Goal: Task Accomplishment & Management: Complete application form

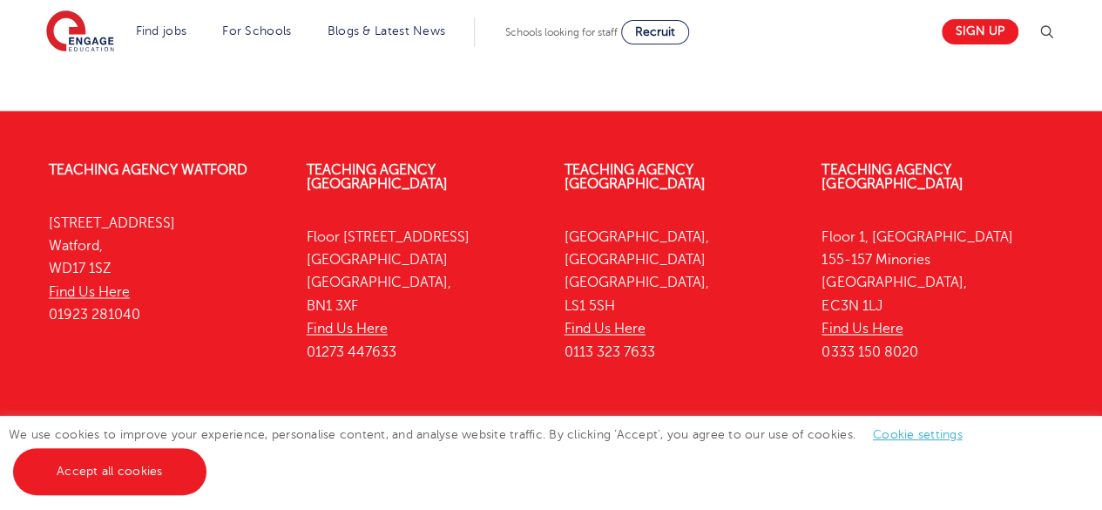
scroll to position [1309, 0]
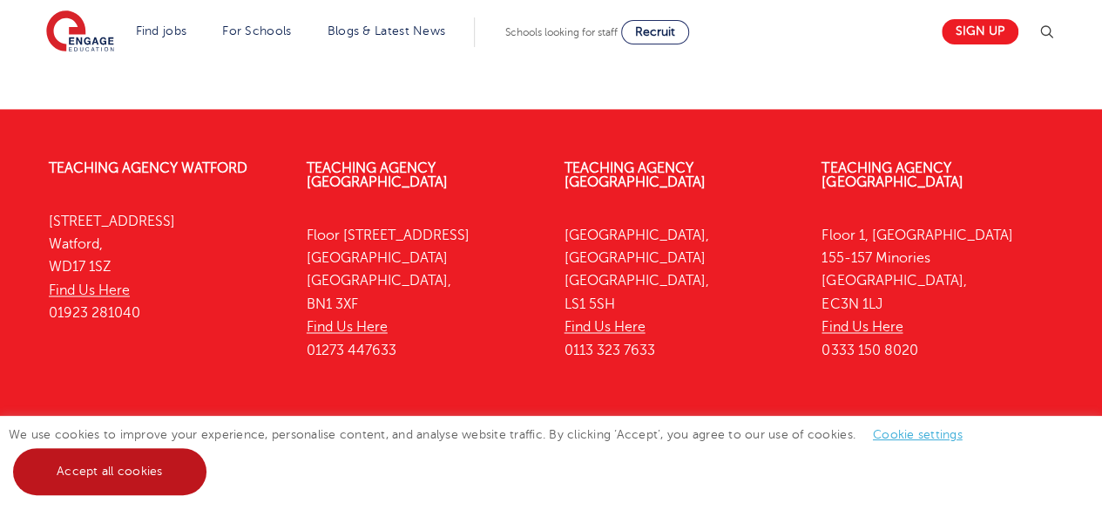
click at [112, 479] on link "Accept all cookies" at bounding box center [109, 471] width 193 height 47
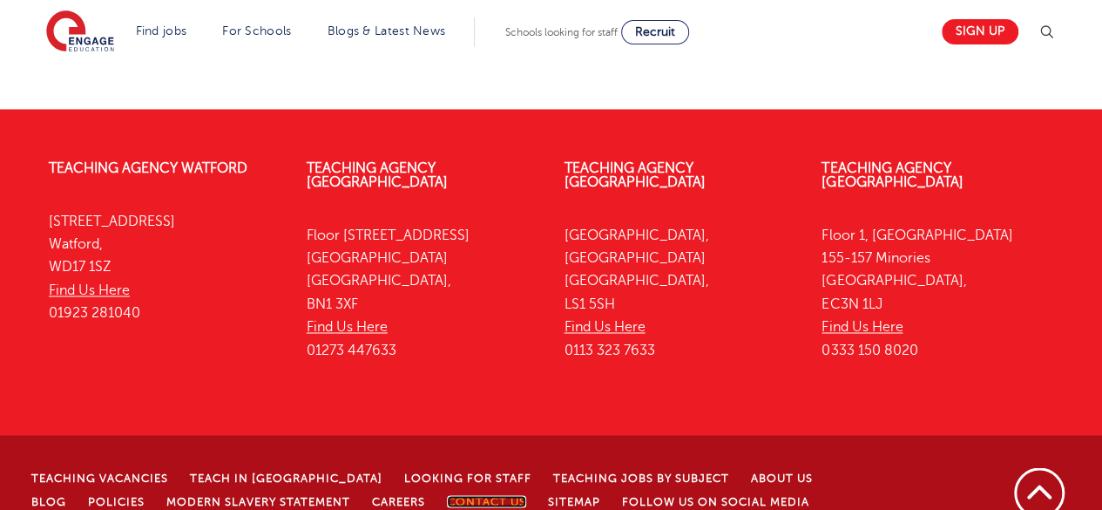
click at [455, 495] on link "Contact Us" at bounding box center [486, 501] width 79 height 12
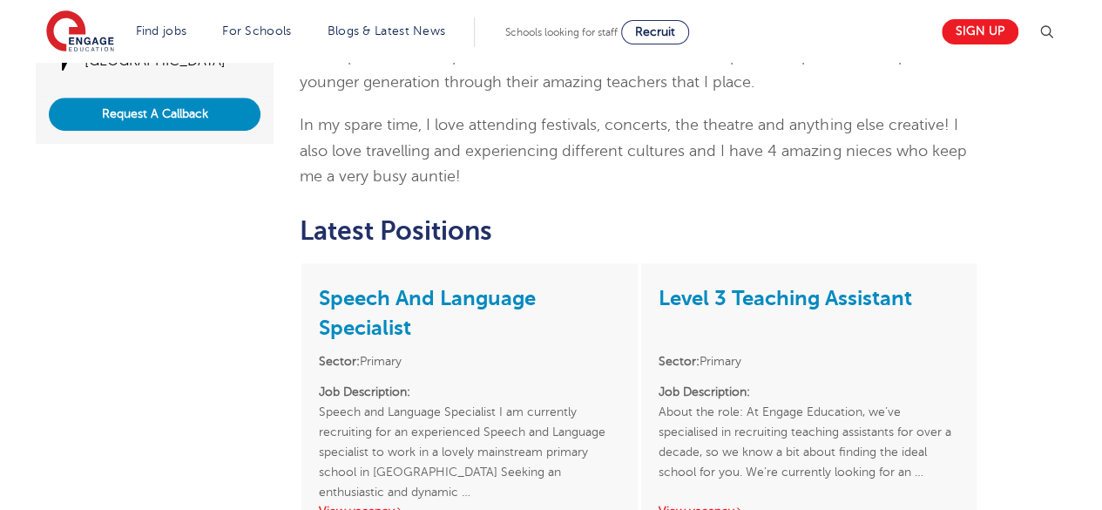
scroll to position [524, 0]
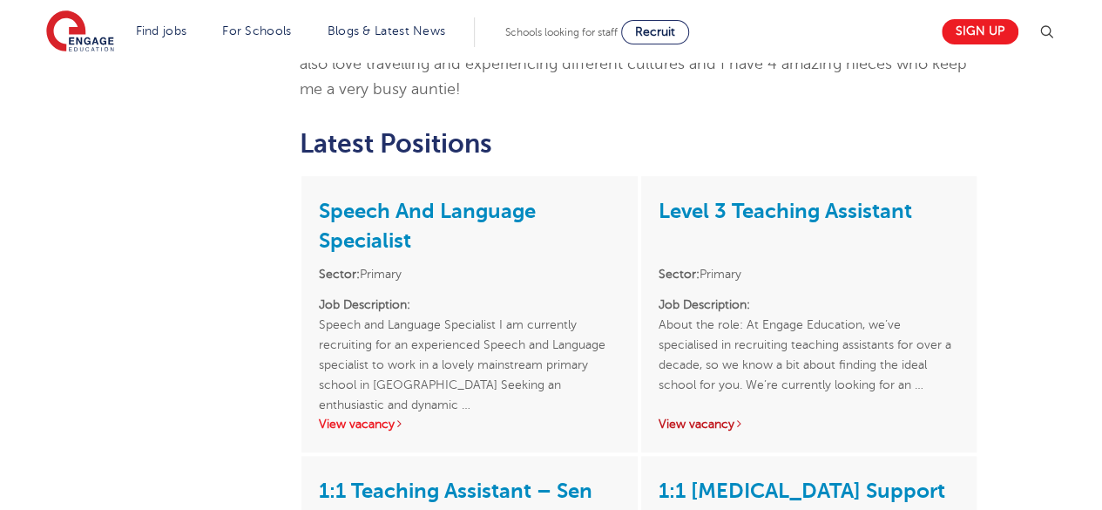
click at [716, 417] on link "View vacancy" at bounding box center [701, 423] width 85 height 13
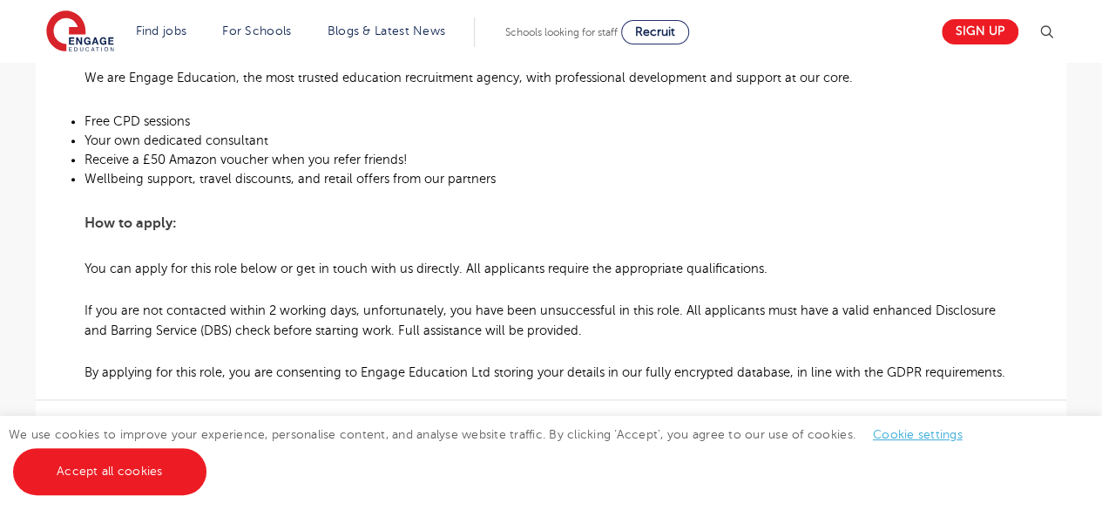
scroll to position [1133, 0]
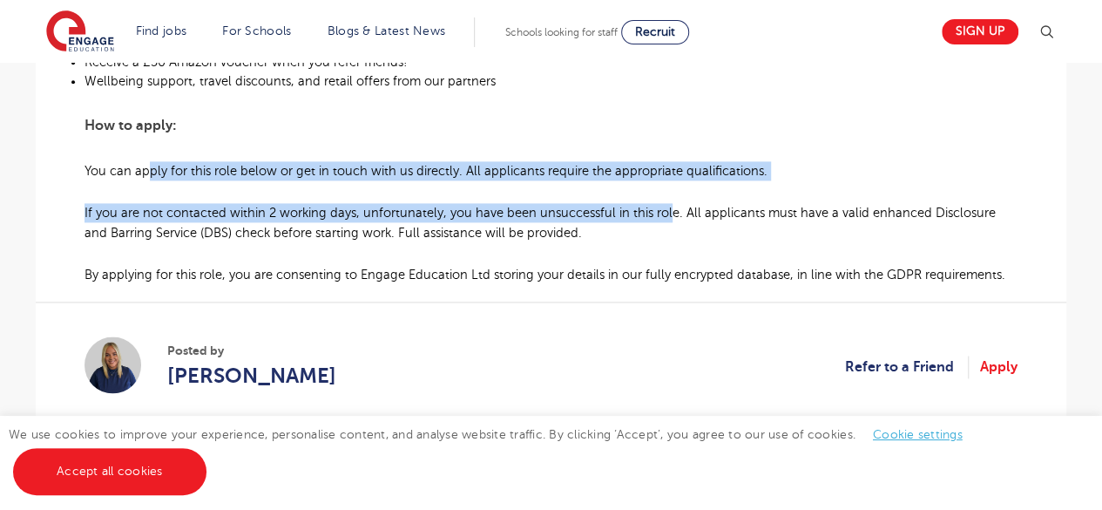
drag, startPoint x: 145, startPoint y: 168, endPoint x: 666, endPoint y: 198, distance: 521.8
click at [561, 219] on span "If you are not contacted within 2 working days, unfortunately, you have been un…" at bounding box center [540, 222] width 911 height 33
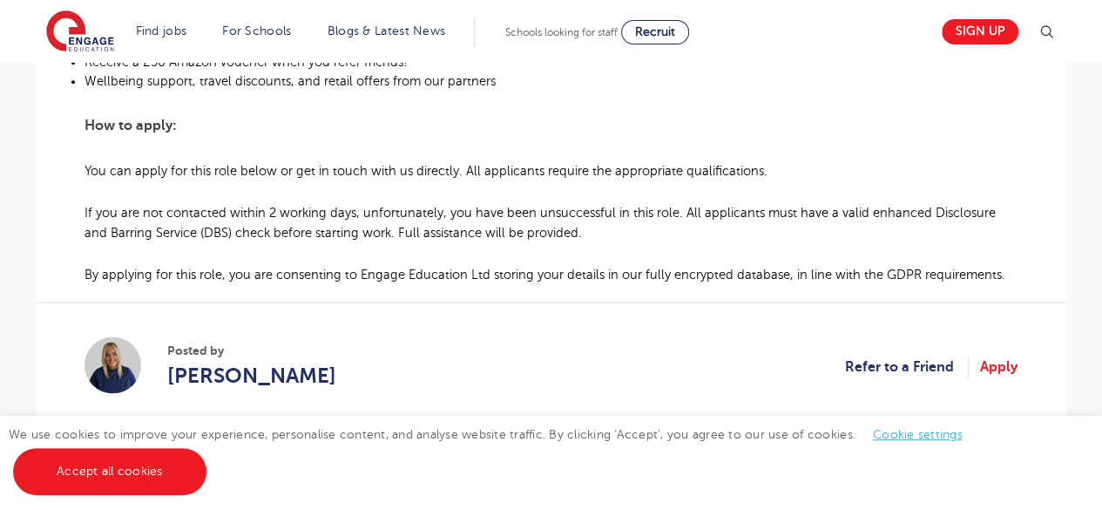
scroll to position [1220, 0]
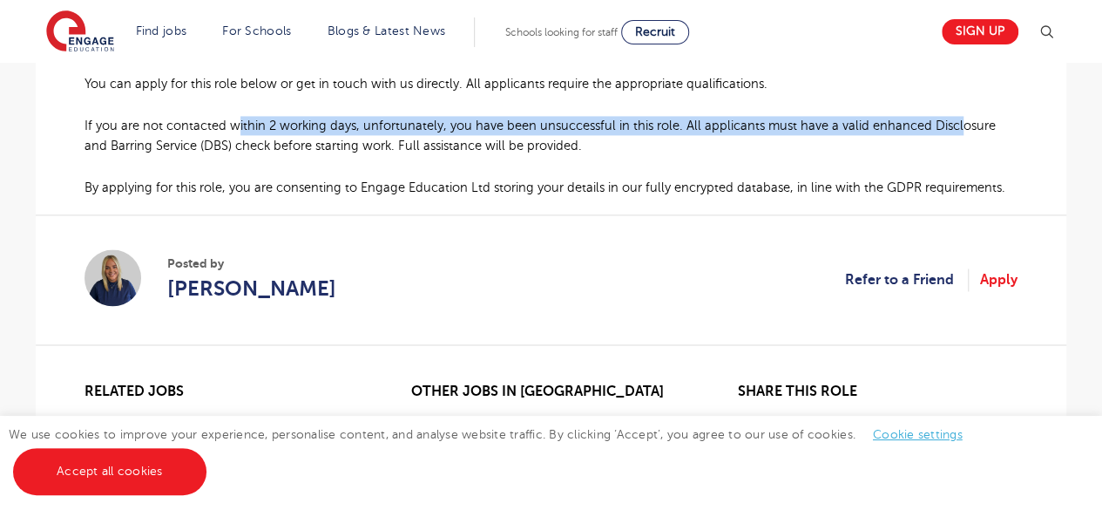
drag, startPoint x: 235, startPoint y: 128, endPoint x: 957, endPoint y: 130, distance: 721.4
click at [957, 130] on span "If you are not contacted within 2 working days, unfortunately, you have been un…" at bounding box center [540, 134] width 911 height 33
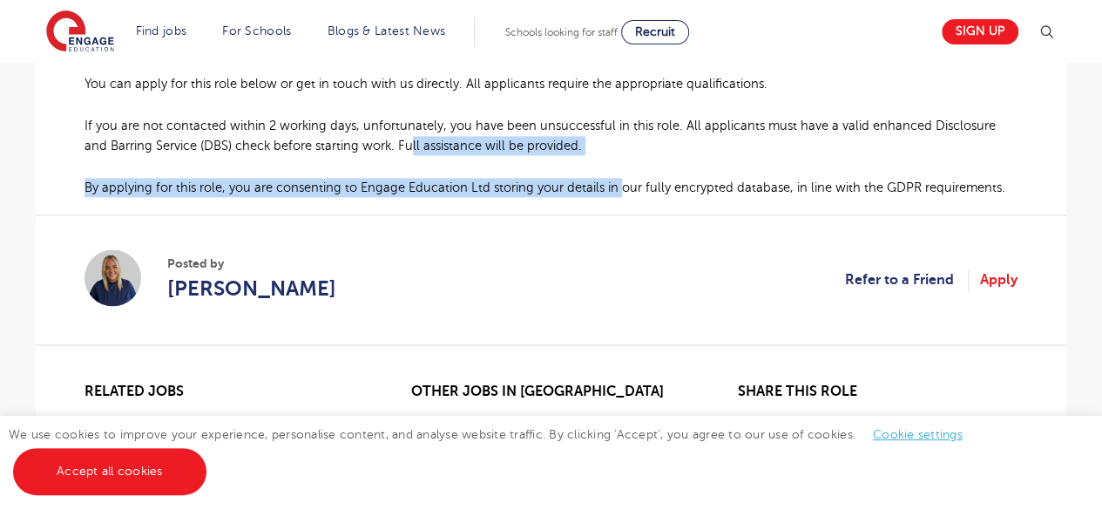
drag, startPoint x: 383, startPoint y: 143, endPoint x: 616, endPoint y: 161, distance: 233.3
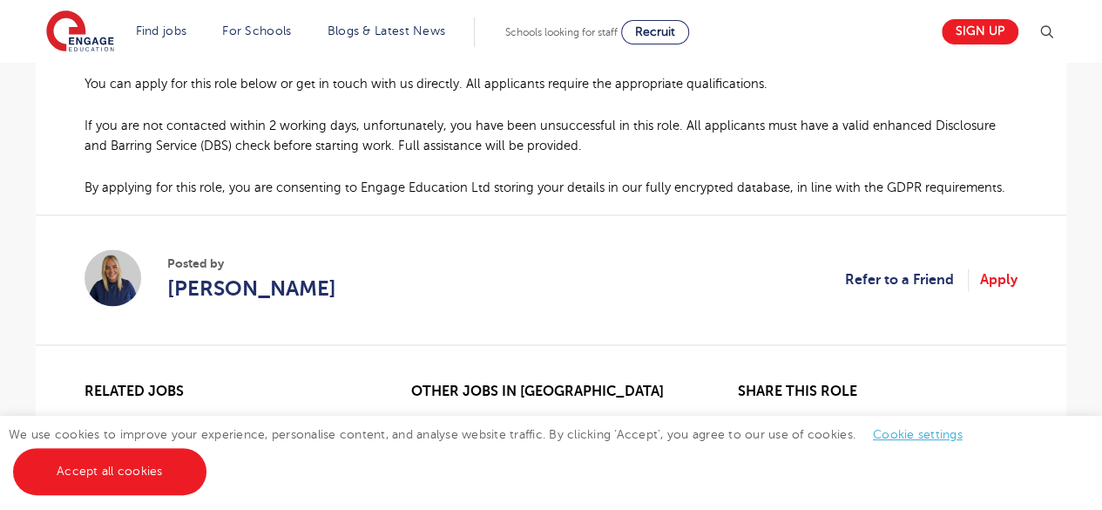
click at [545, 227] on section "Posted by Hannah Day Refer to a Friend Apply" at bounding box center [551, 279] width 933 height 130
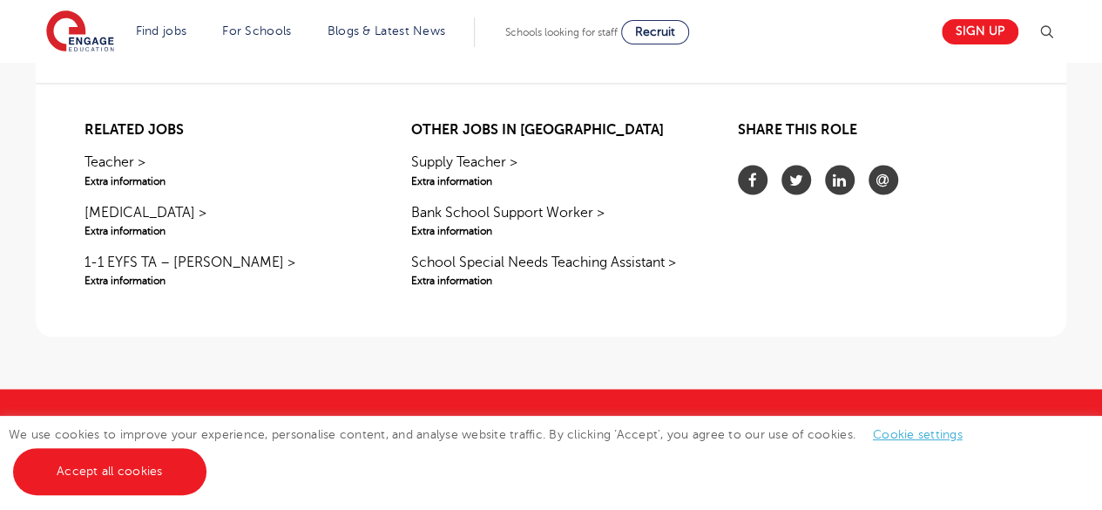
scroll to position [1394, 0]
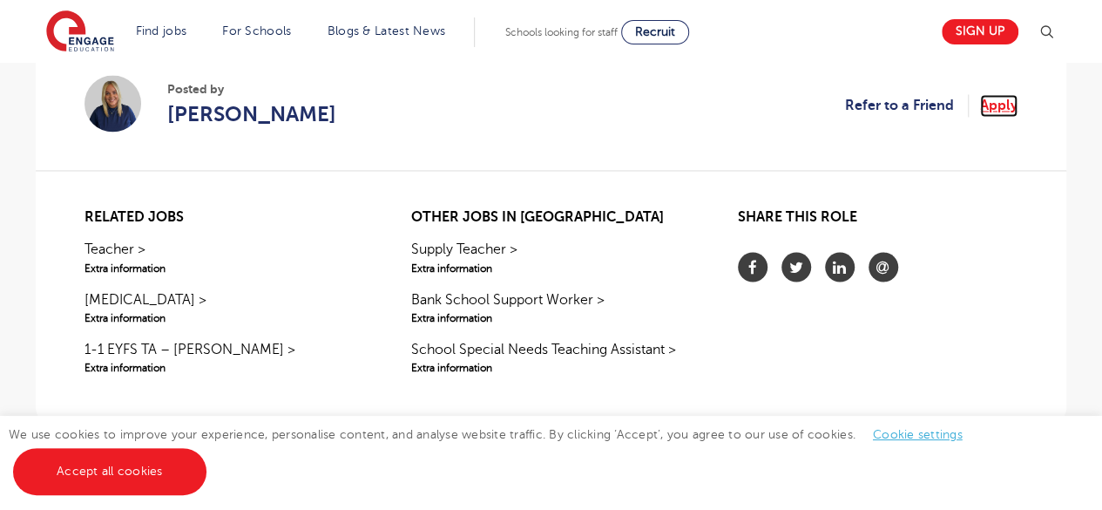
click at [1005, 109] on link "Apply" at bounding box center [998, 105] width 37 height 23
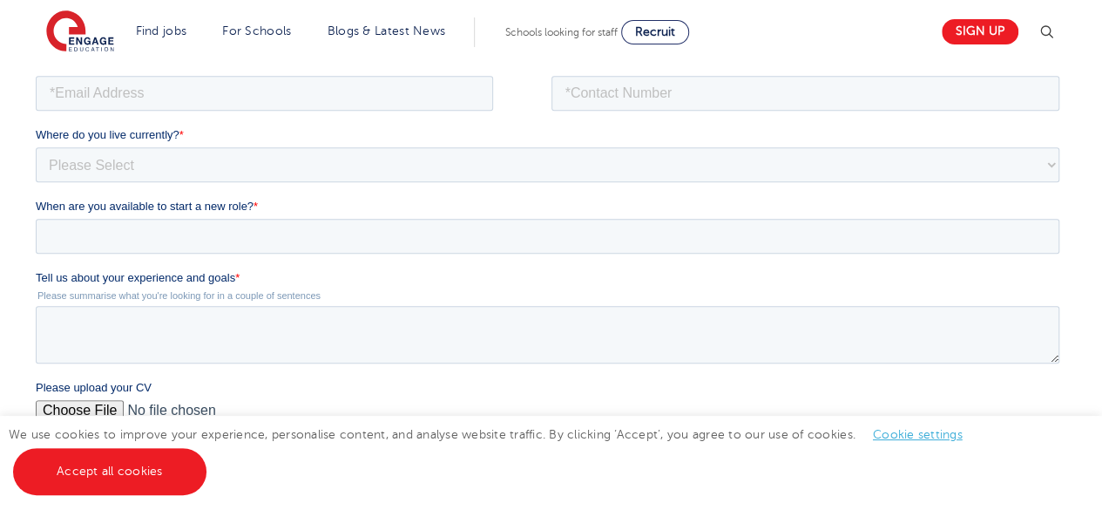
scroll to position [261, 0]
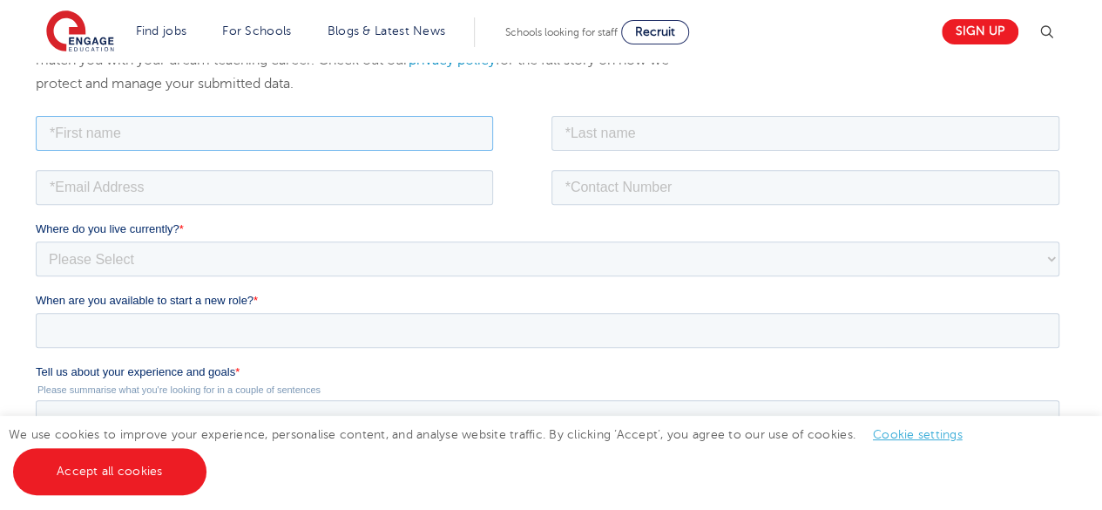
click at [220, 121] on input "text" at bounding box center [264, 132] width 457 height 35
type input "Aye"
click at [602, 139] on input "text" at bounding box center [805, 132] width 509 height 35
type input "Min"
click at [284, 194] on input "email" at bounding box center [264, 186] width 457 height 35
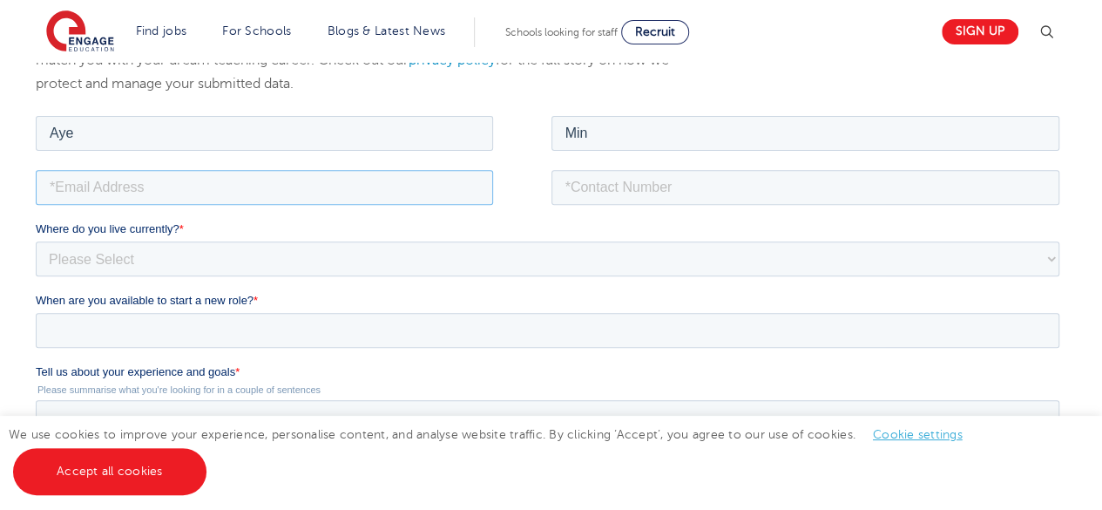
type input "[EMAIL_ADDRESS][DOMAIN_NAME]"
click at [573, 179] on input "tel" at bounding box center [805, 186] width 509 height 35
type input "[PHONE_NUMBER]"
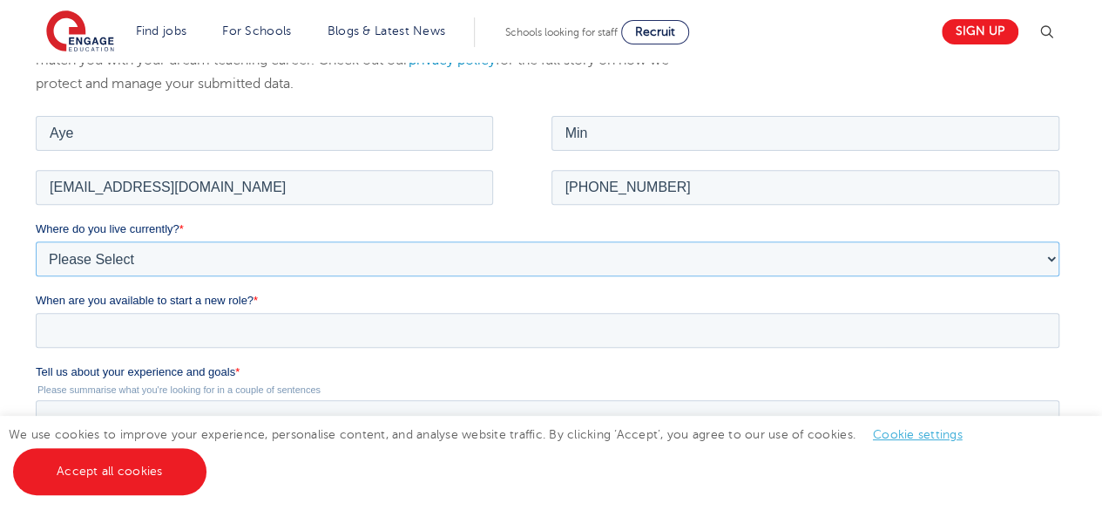
click at [281, 263] on select "Please Select [GEOGRAPHIC_DATA] [GEOGRAPHIC_DATA] [GEOGRAPHIC_DATA] [GEOGRAPHIC…" at bounding box center [548, 257] width 1024 height 35
select select "UK"
click at [36, 240] on select "Please Select [GEOGRAPHIC_DATA] [GEOGRAPHIC_DATA] [GEOGRAPHIC_DATA] [GEOGRAPHIC…" at bounding box center [548, 257] width 1024 height 35
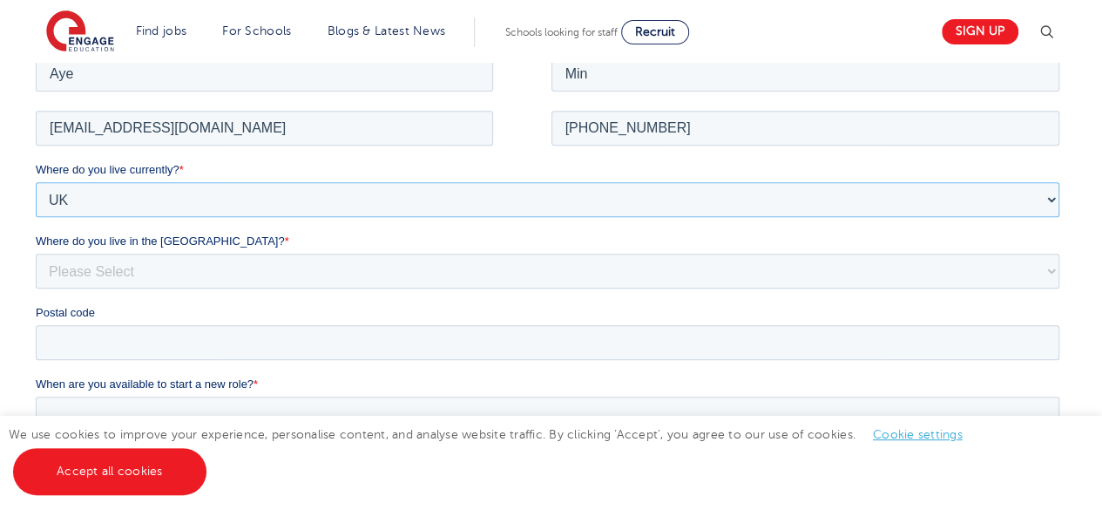
scroll to position [348, 0]
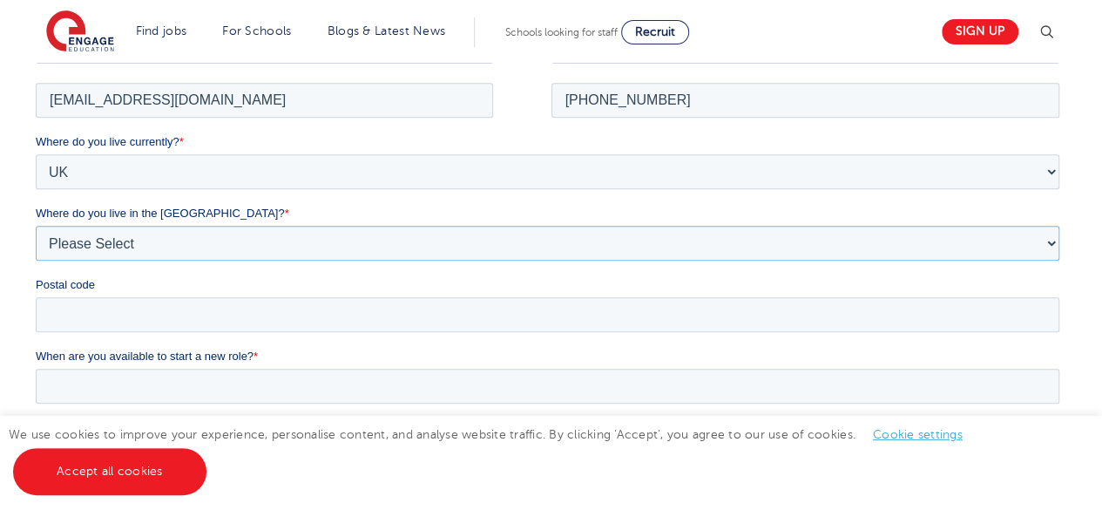
click at [185, 246] on select "Please Select Overseas [GEOGRAPHIC_DATA] [GEOGRAPHIC_DATA] [GEOGRAPHIC_DATA] [G…" at bounding box center [548, 242] width 1024 height 35
select select "[GEOGRAPHIC_DATA]"
click at [36, 225] on select "Please Select Overseas [GEOGRAPHIC_DATA] [GEOGRAPHIC_DATA] [GEOGRAPHIC_DATA] [G…" at bounding box center [548, 242] width 1024 height 35
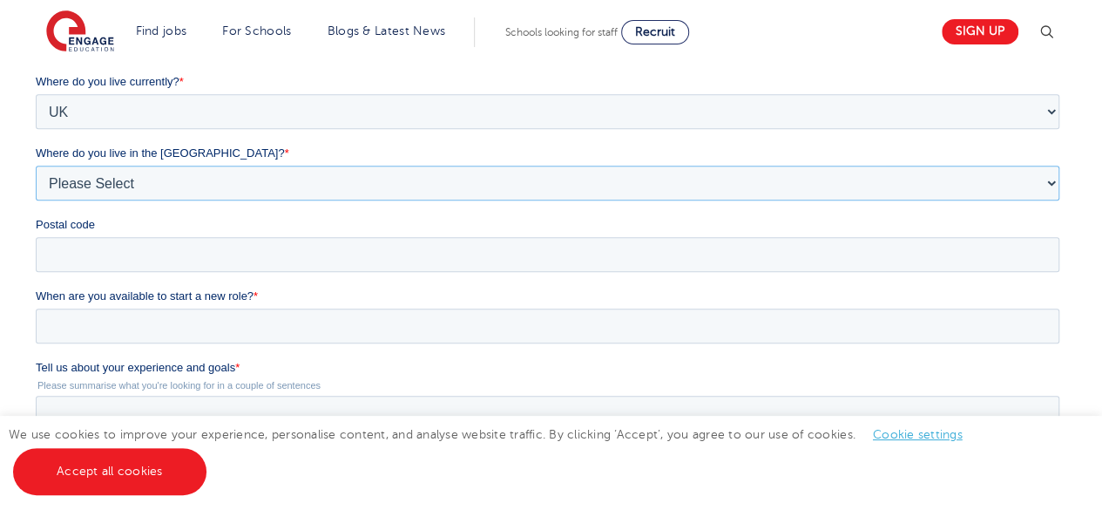
scroll to position [436, 0]
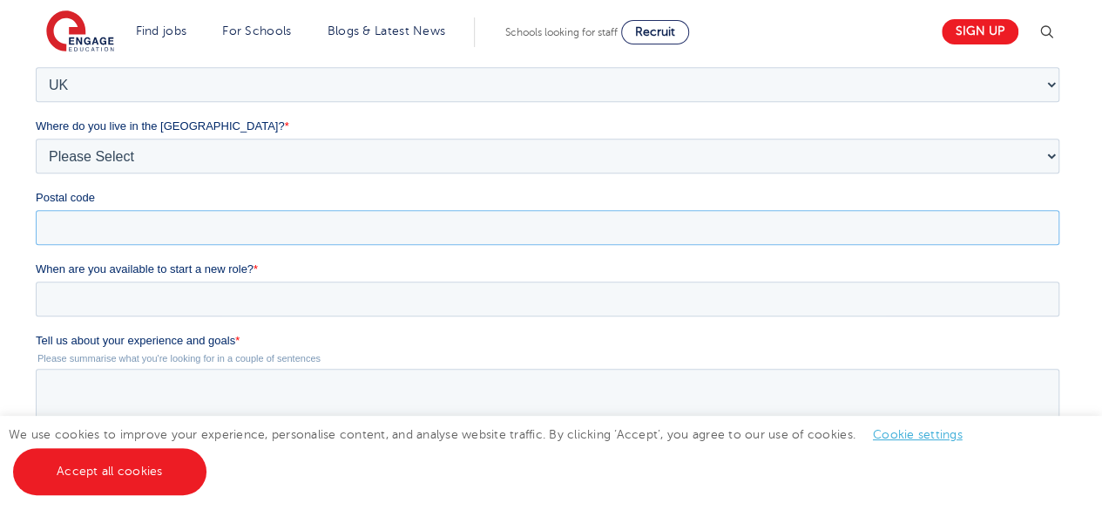
click at [167, 221] on input "Postal code" at bounding box center [548, 227] width 1024 height 35
type input "LS4 2PH"
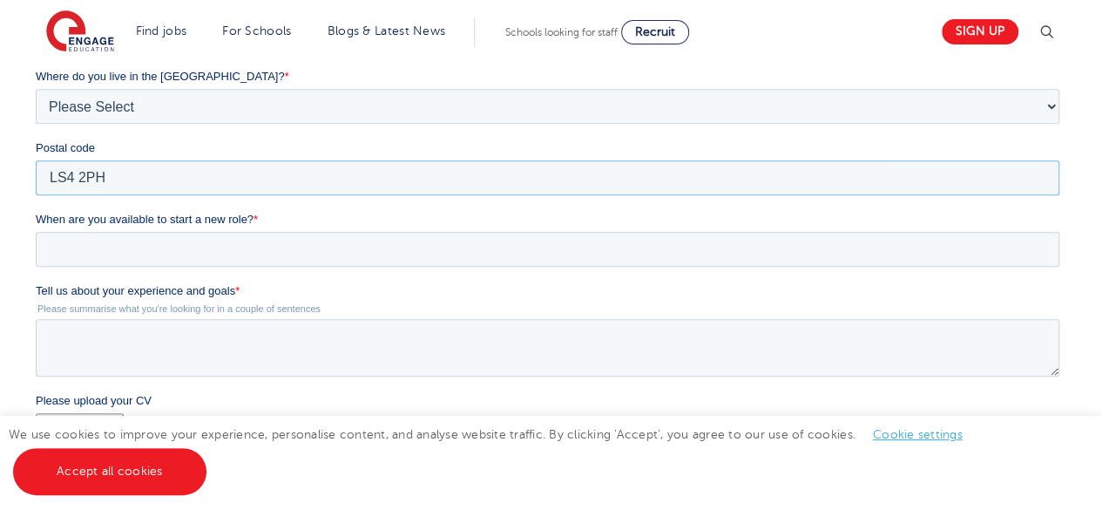
scroll to position [523, 0]
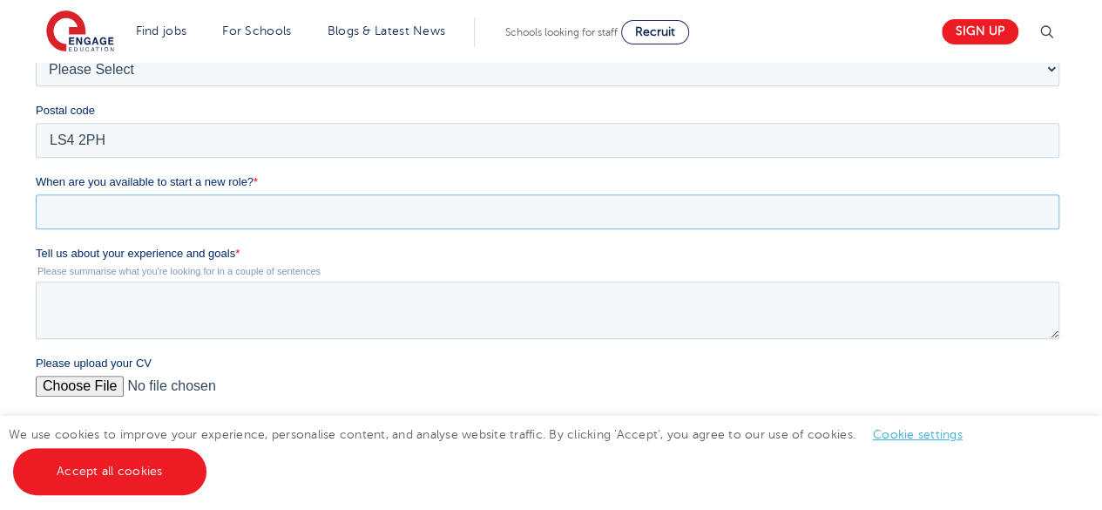
click at [248, 203] on input "When are you available to start a new role? *" at bounding box center [548, 211] width 1024 height 35
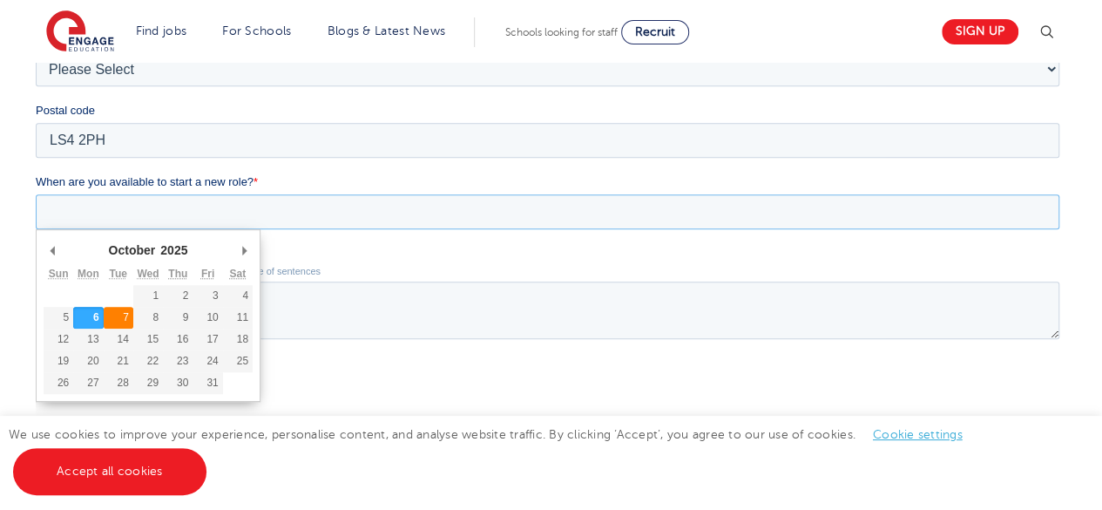
type div "[DATE]"
type input "[DATE]"
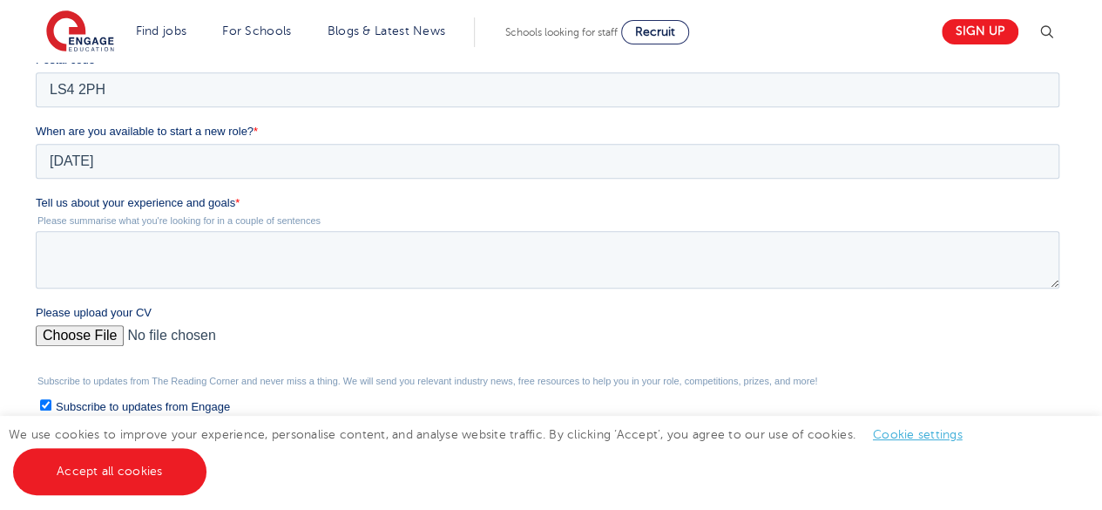
scroll to position [610, 0]
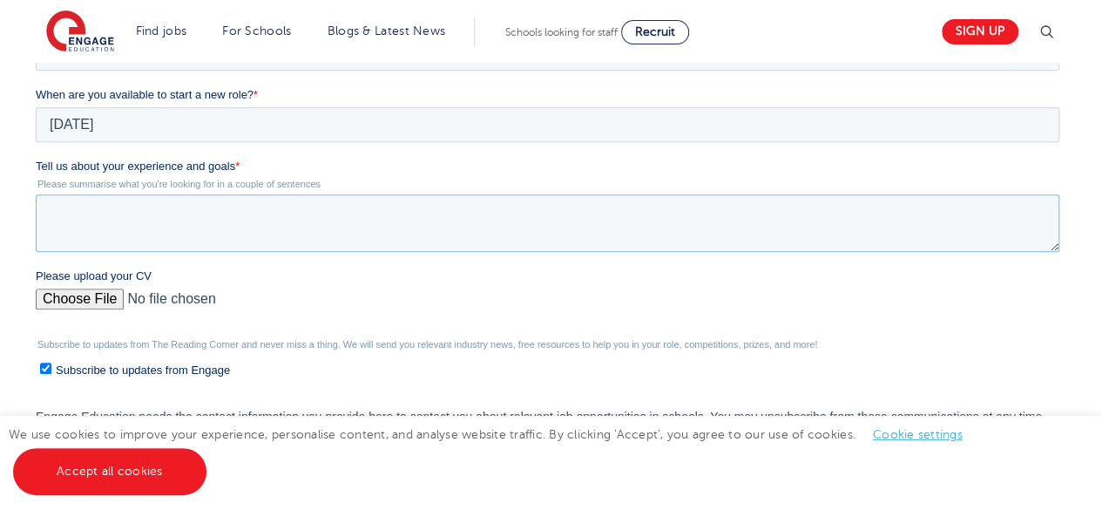
click at [169, 215] on textarea "Tell us about your experience and goals *" at bounding box center [548, 222] width 1024 height 57
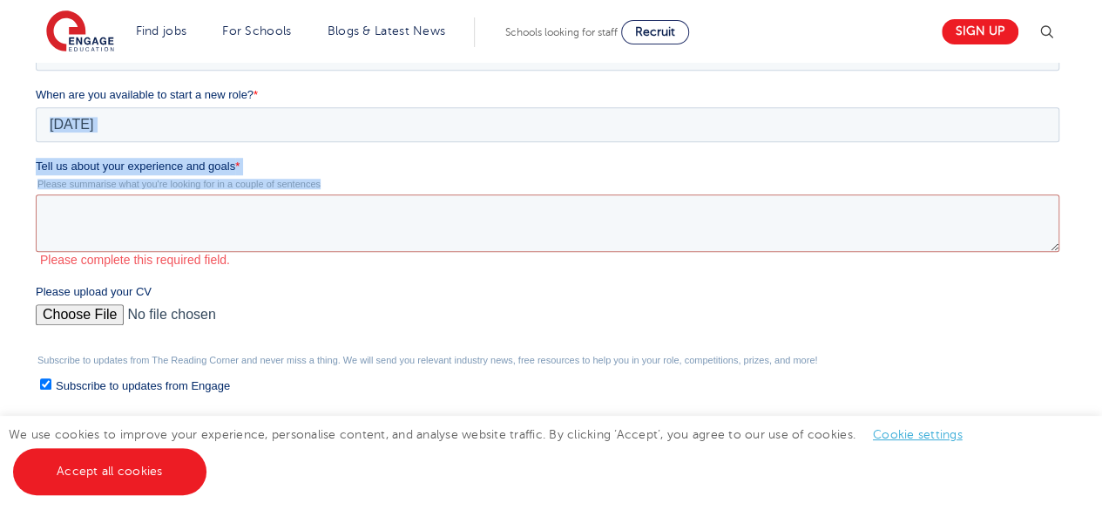
drag, startPoint x: 338, startPoint y: 184, endPoint x: 54, endPoint y: 157, distance: 285.3
click at [54, 158] on div "Tell us about your experience and goals * Please summarise what you're looking …" at bounding box center [551, 213] width 1031 height 110
copy form "October January February March April May June July August September October Nov…"
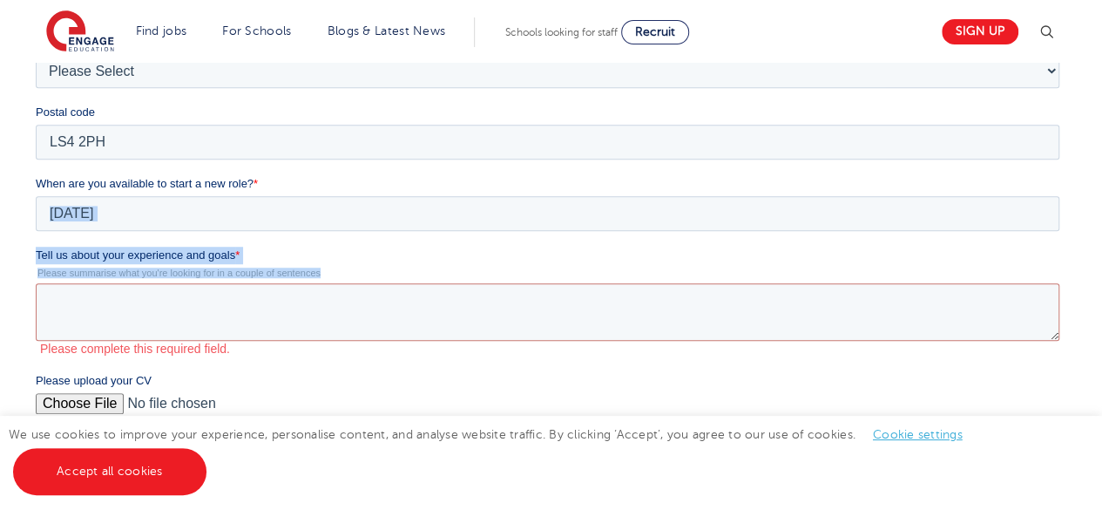
scroll to position [523, 0]
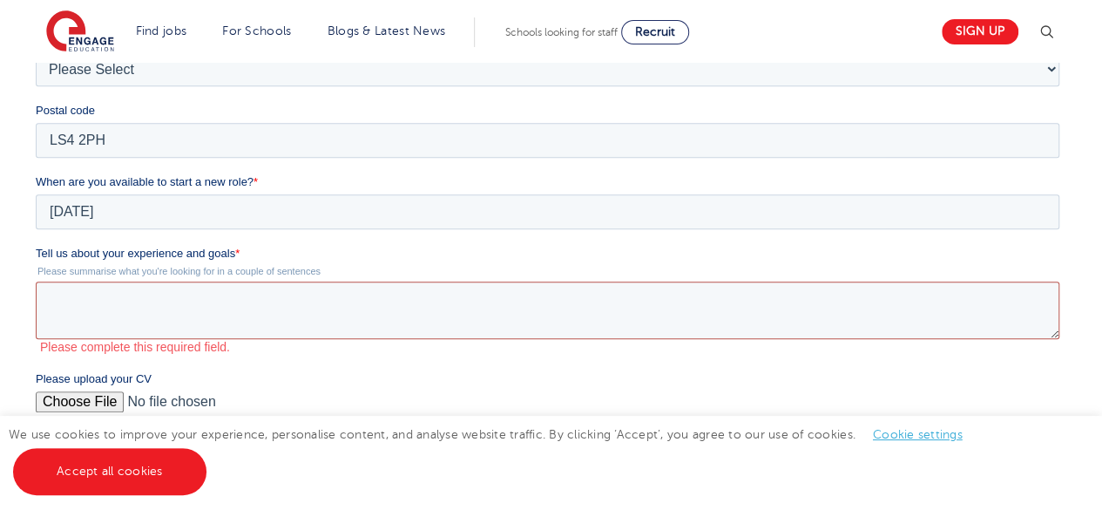
click at [174, 311] on textarea "Tell us about your experience and goals *" at bounding box center [548, 309] width 1024 height 57
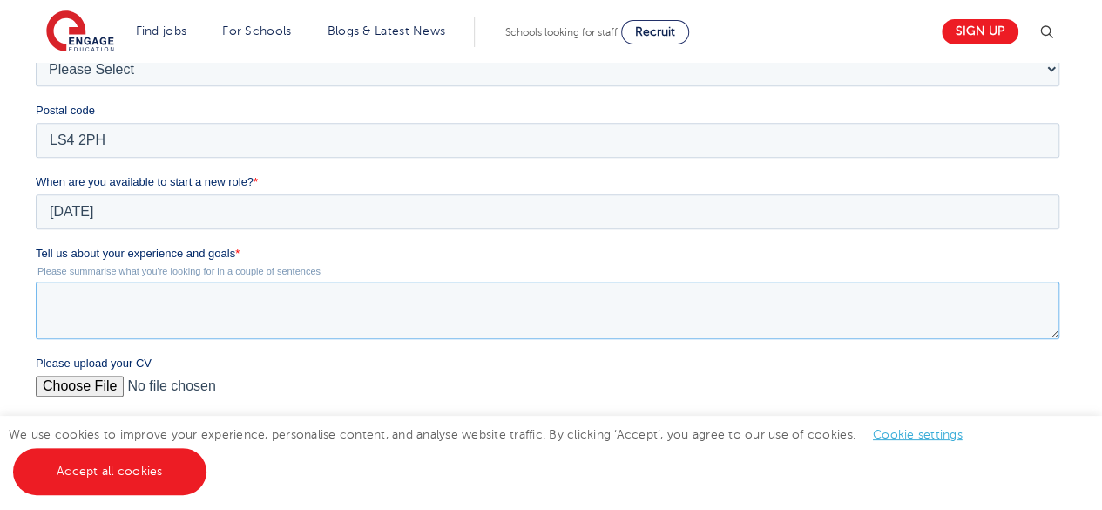
paste textarea "A highly motivated with specialised experience as a Business Analyst in the tel…"
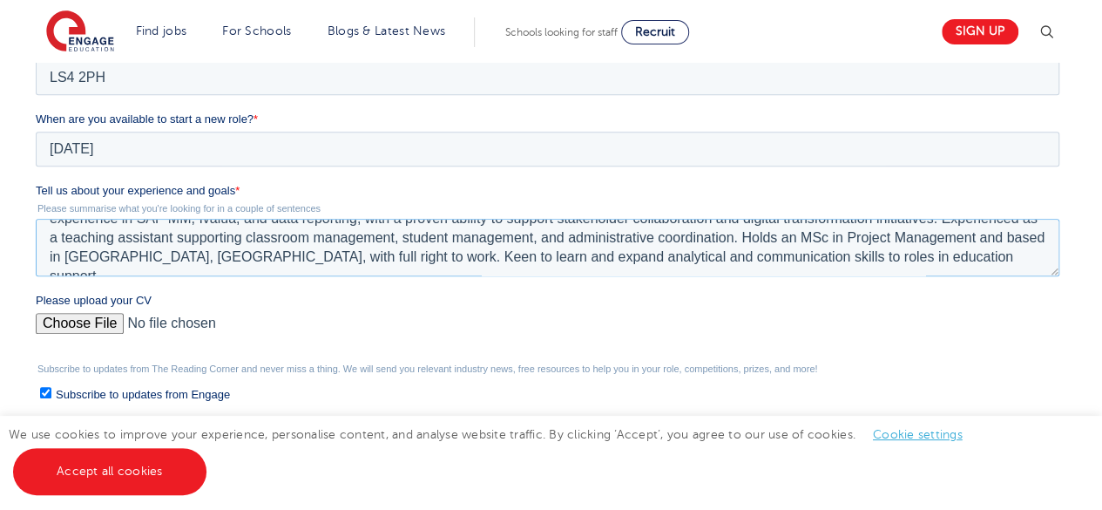
scroll to position [610, 0]
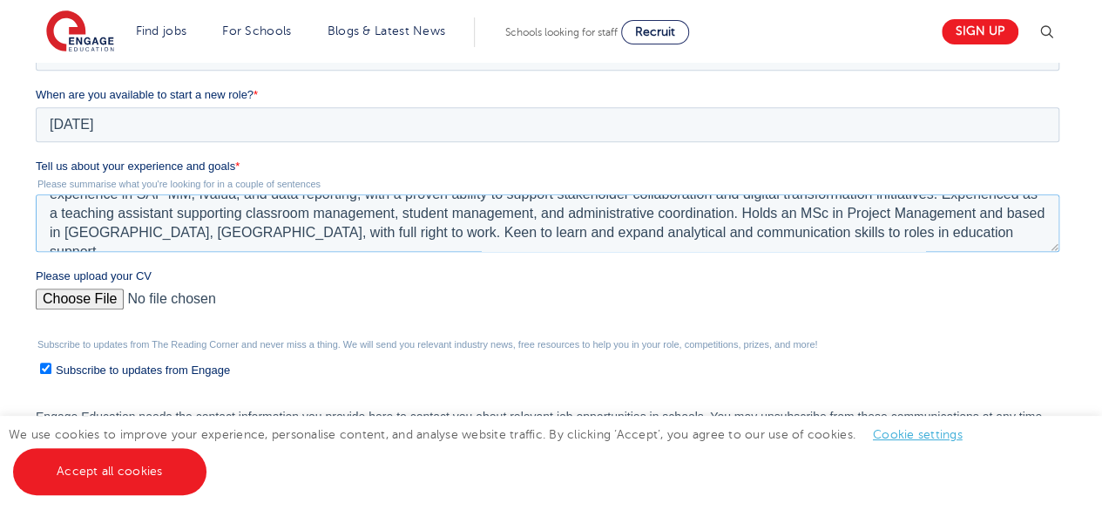
type textarea "A highly motivated with specialised experience as a Business Analyst in the tel…"
click at [96, 296] on input "Please upload your CV" at bounding box center [548, 305] width 1024 height 35
type input "C:\fakepath\[PERSON_NAME] @ Mia 2025.docx"
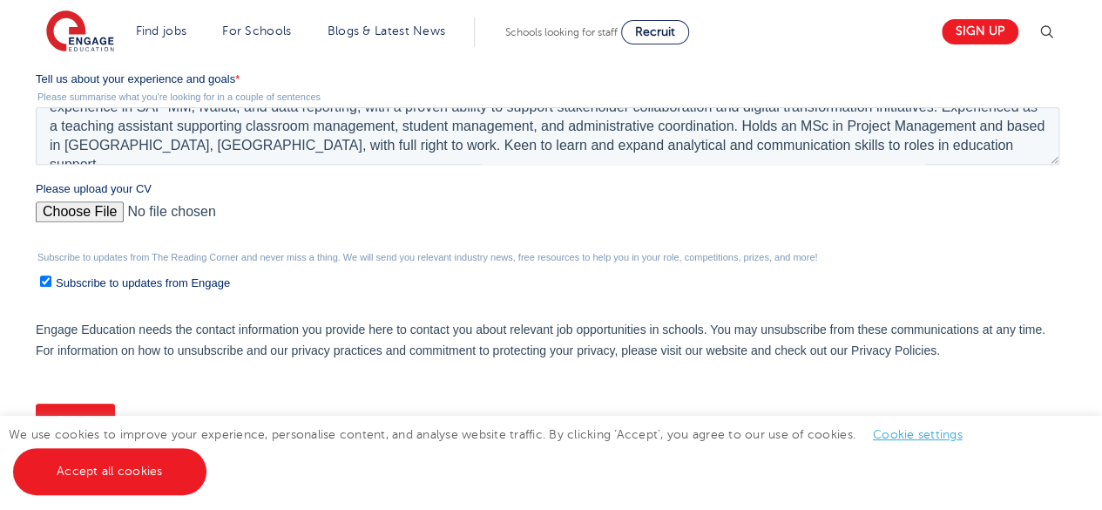
scroll to position [784, 0]
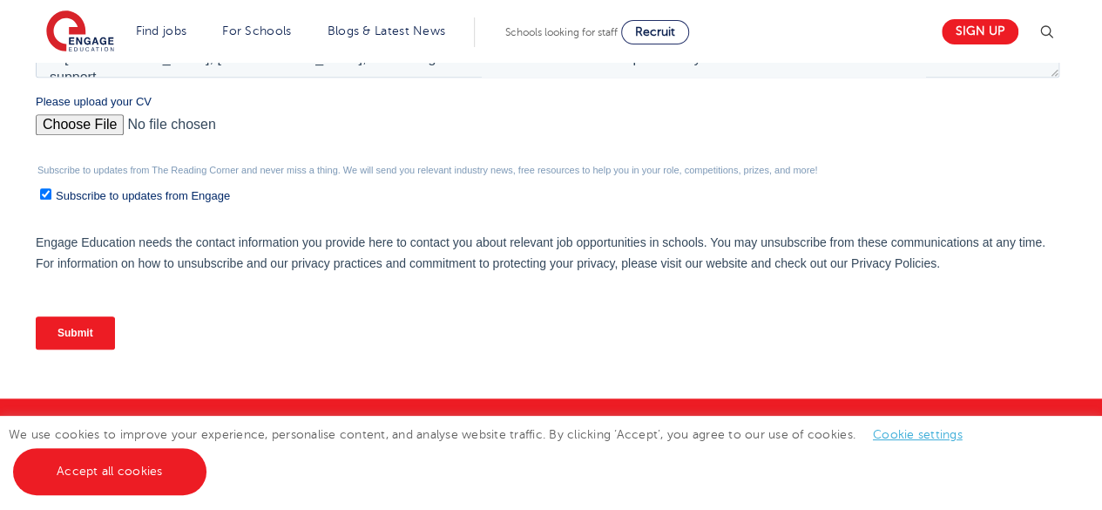
click at [85, 335] on input "Submit" at bounding box center [75, 332] width 79 height 33
